Goal: Check status: Check status

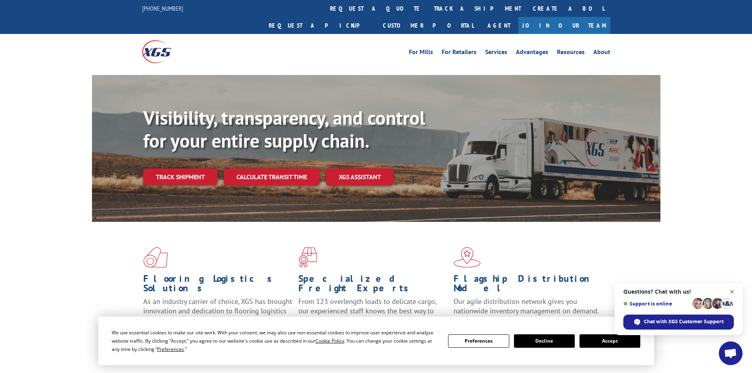
click at [731, 290] on span "Open chat" at bounding box center [732, 292] width 10 height 10
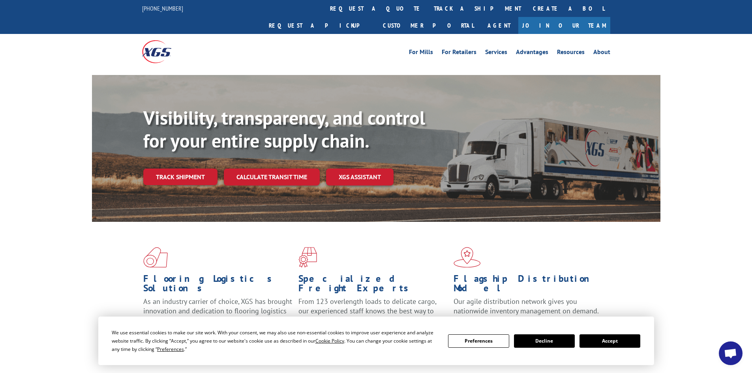
click at [622, 338] on button "Accept" at bounding box center [609, 340] width 61 height 13
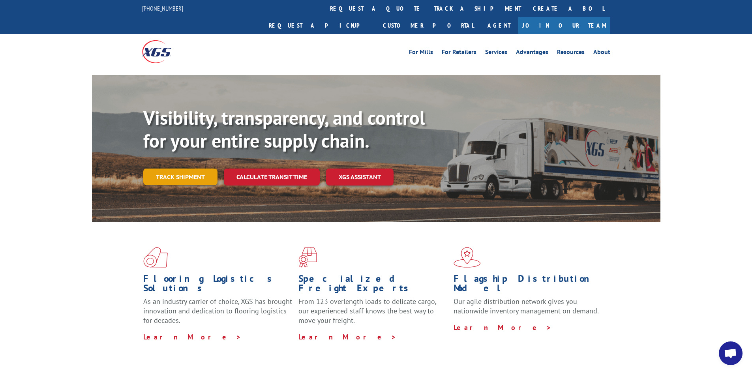
click at [166, 169] on link "Track shipment" at bounding box center [180, 177] width 74 height 17
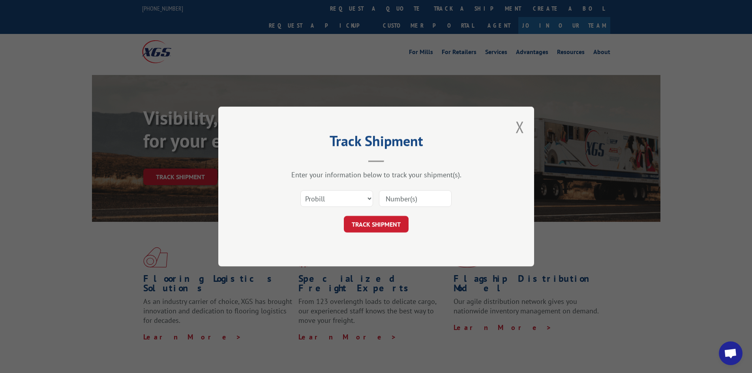
click at [399, 199] on input at bounding box center [415, 198] width 73 height 17
paste input "16754836"
type input "16754836"
click at [384, 221] on button "TRACK SHIPMENT" at bounding box center [376, 224] width 65 height 17
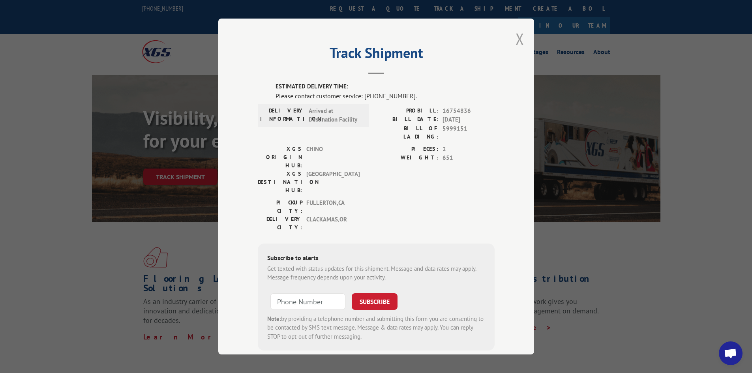
click at [515, 42] on button "Close modal" at bounding box center [519, 38] width 9 height 21
